Goal: Task Accomplishment & Management: Use online tool/utility

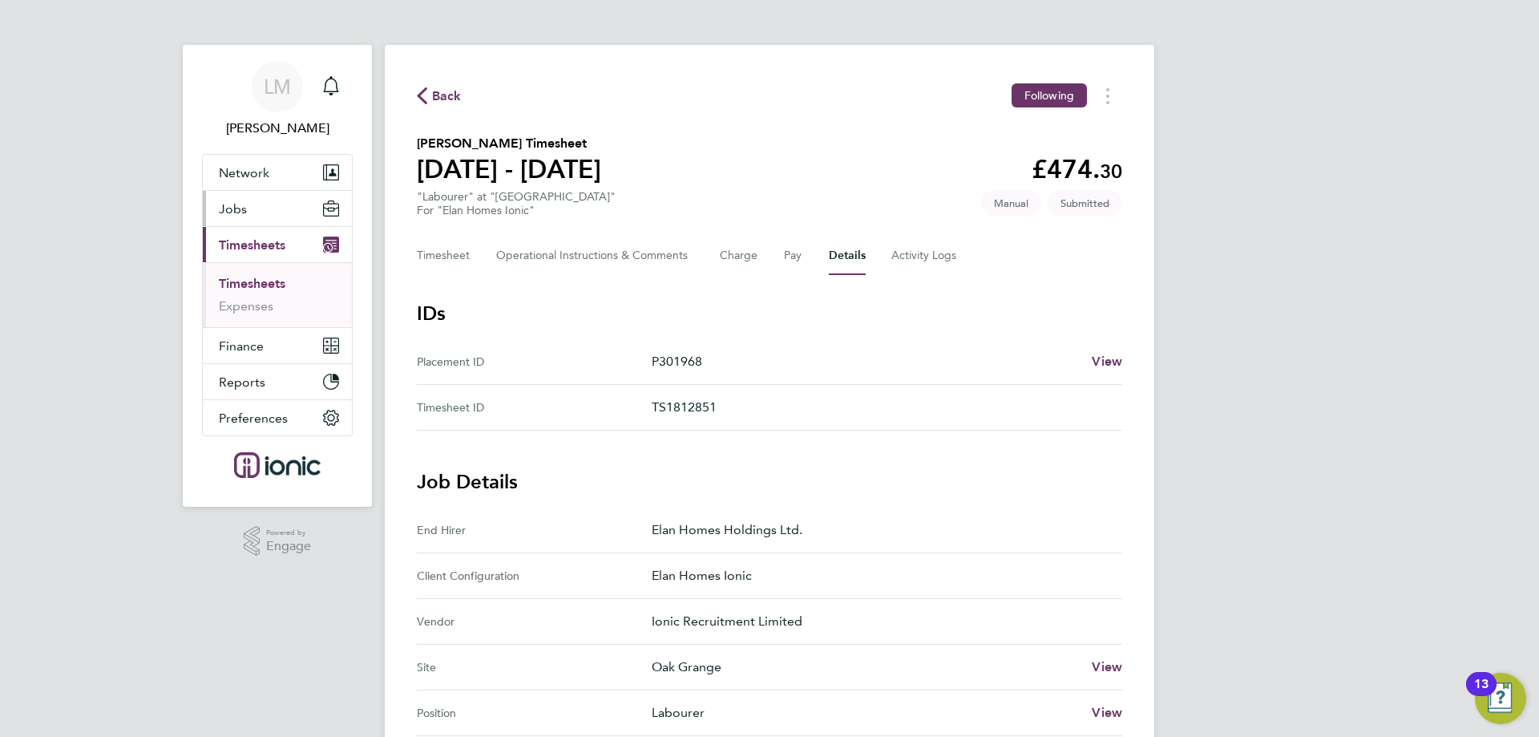
click at [240, 203] on span "Jobs" at bounding box center [233, 208] width 28 height 15
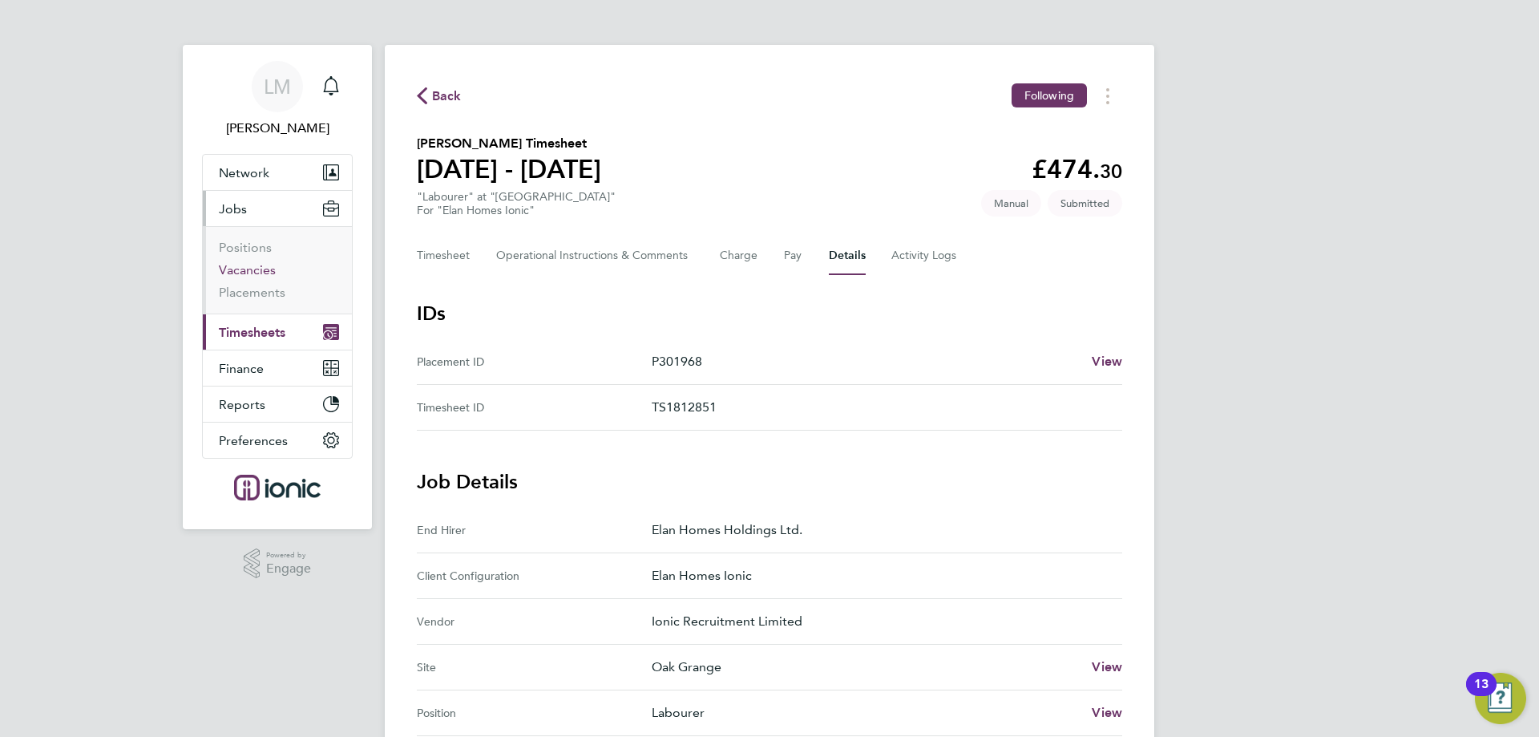
click at [257, 268] on link "Vacancies" at bounding box center [247, 269] width 57 height 15
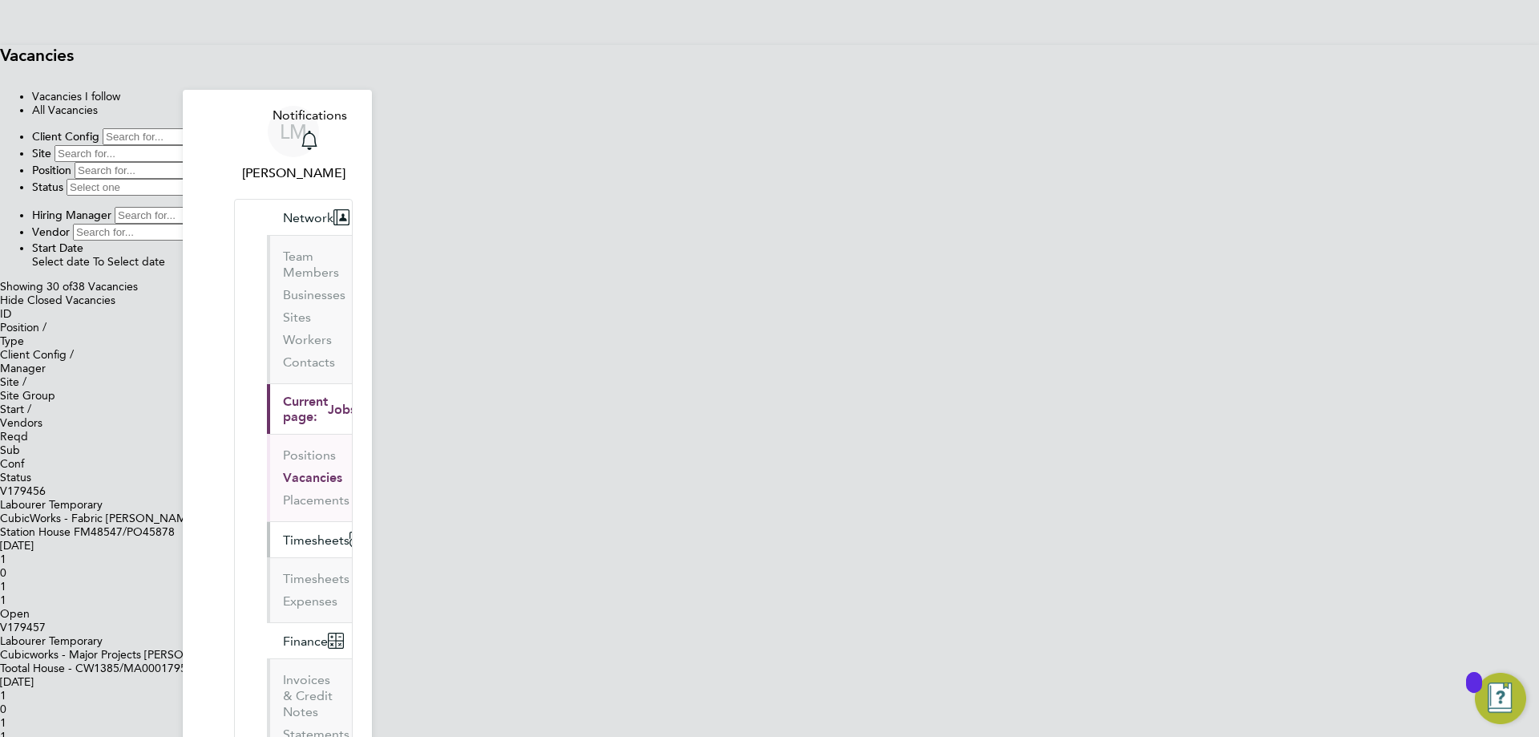
click at [283, 532] on span "Timesheets" at bounding box center [316, 539] width 67 height 15
click at [283, 571] on link "Timesheets" at bounding box center [316, 578] width 67 height 15
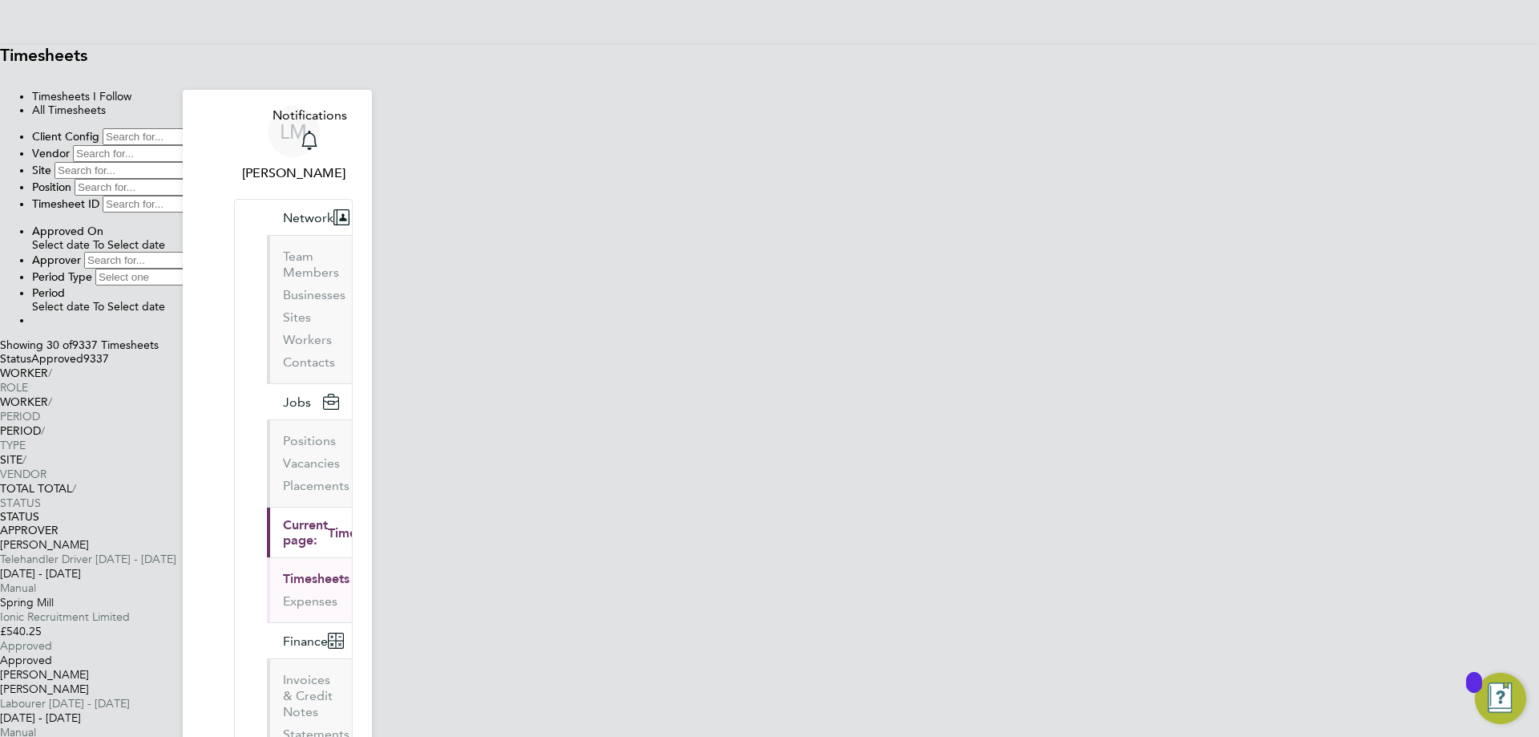
click at [109, 366] on label "Approved 9337" at bounding box center [70, 359] width 78 height 14
click at [0, 75] on button "New Timesheet" at bounding box center [0, 75] width 0 height 0
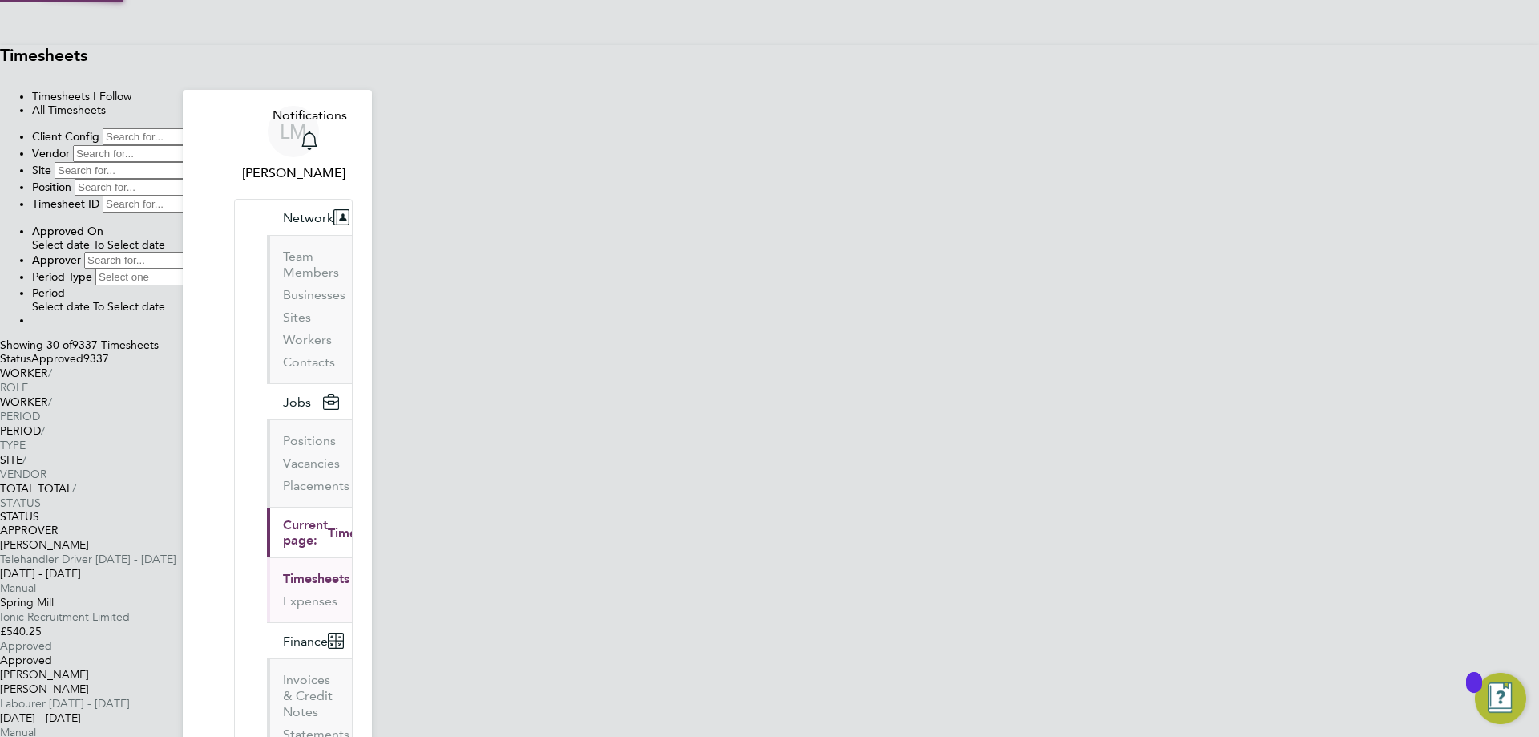
click at [109, 366] on label "Approved 9337" at bounding box center [70, 359] width 78 height 14
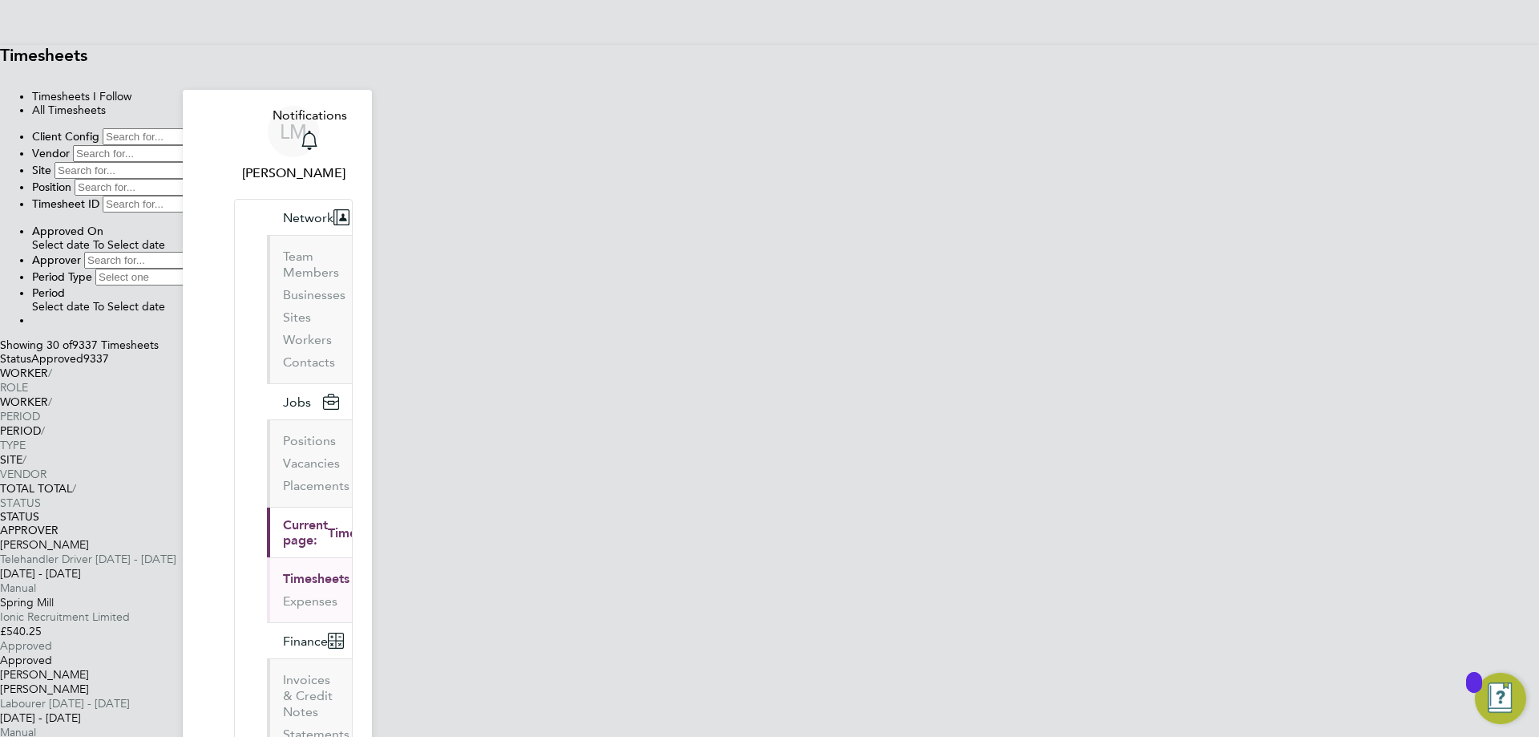
click at [109, 366] on label "Approved 9337" at bounding box center [70, 359] width 78 height 14
click at [244, 145] on input at bounding box center [174, 136] width 142 height 17
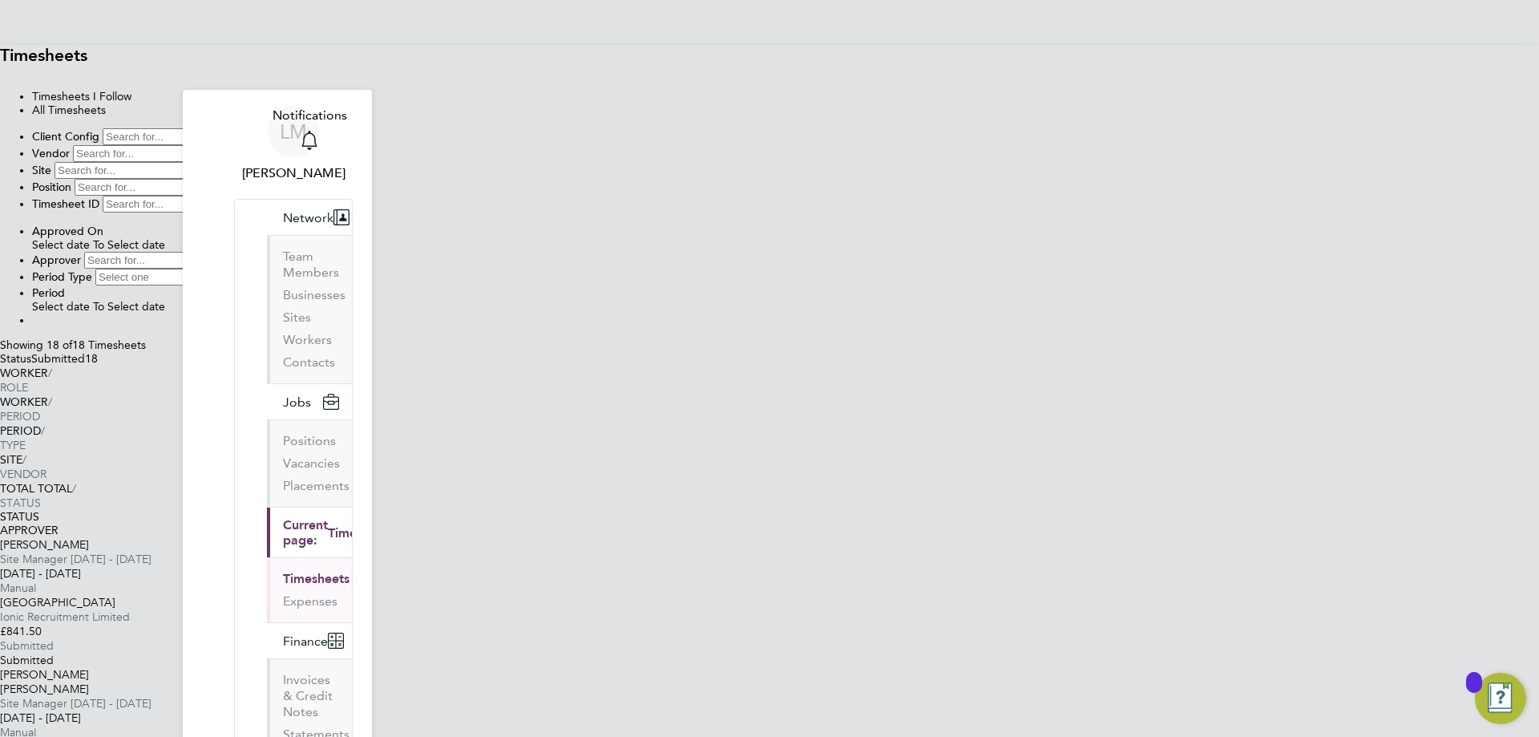
type input "Elan Homes Ionic"
click at [32, 324] on button "Filter" at bounding box center [32, 324] width 0 height 0
